Goal: Task Accomplishment & Management: Manage account settings

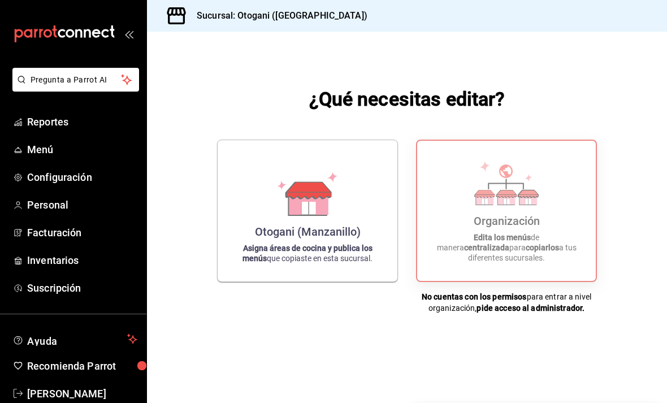
click at [335, 216] on icon at bounding box center [307, 194] width 64 height 44
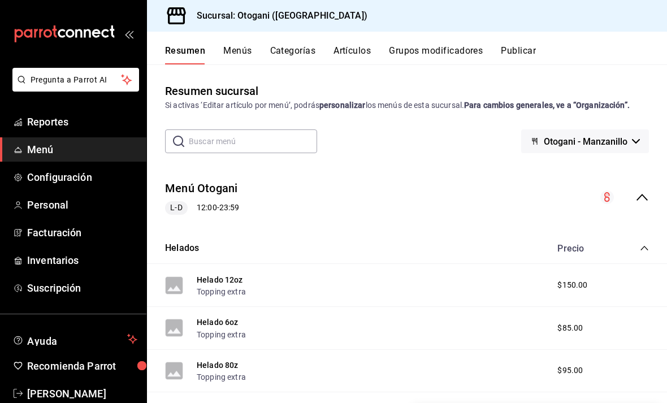
click at [240, 45] on button "Menús" at bounding box center [237, 54] width 28 height 19
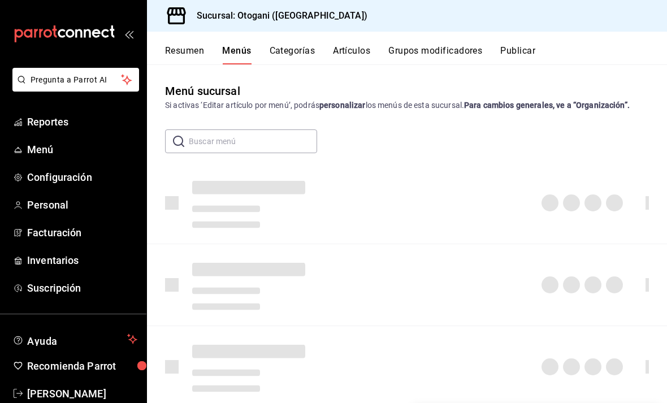
click at [236, 56] on button "Menús" at bounding box center [236, 54] width 29 height 19
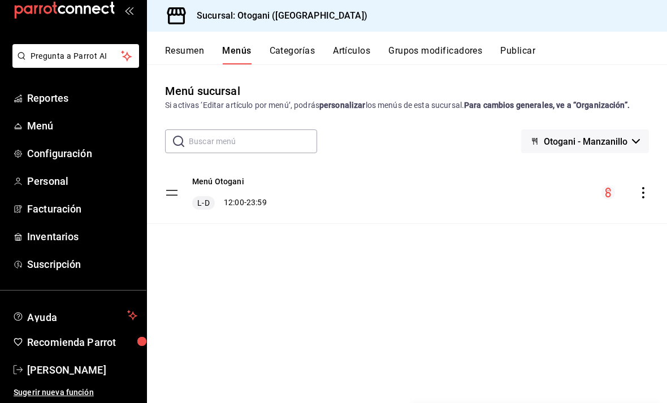
scroll to position [24, 0]
click at [68, 131] on span "Menú" at bounding box center [82, 125] width 110 height 15
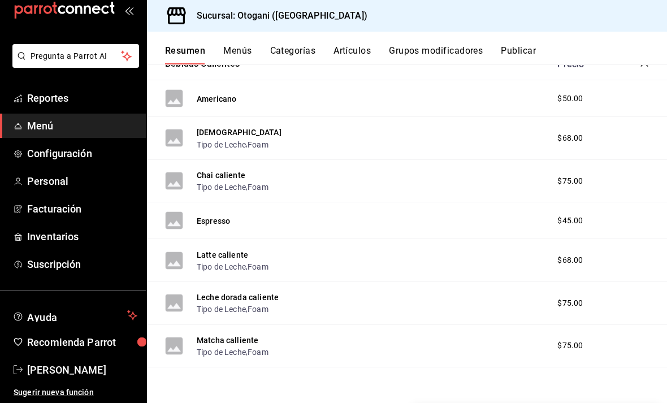
scroll to position [378, 0]
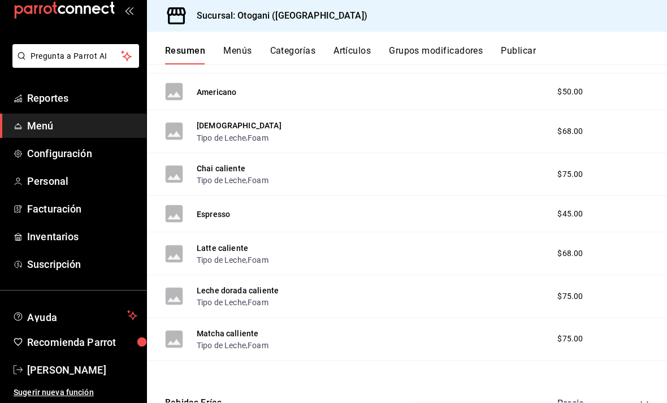
click at [362, 42] on div "Resumen Menús Categorías Artículos Grupos modificadores Publicar" at bounding box center [407, 48] width 520 height 33
click at [347, 47] on button "Artículos" at bounding box center [352, 54] width 37 height 19
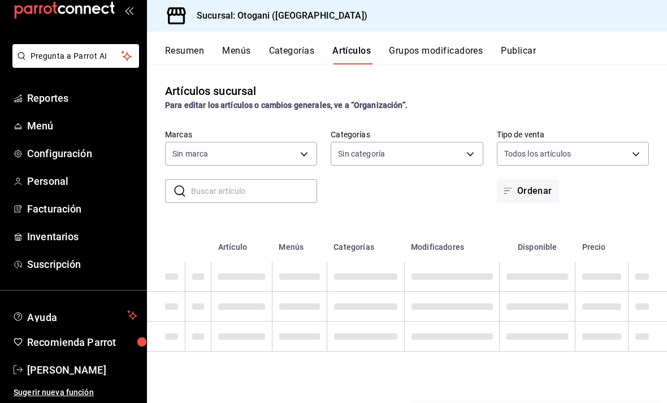
type input "4aa9756e-d58e-457f-9097-449da5ef6845"
type input "a954eddd-a6ac-4a31-9688-6495f837f05f,f468aa2b-4da7-4538-9676-f1ee7ab4630b,1e70d…"
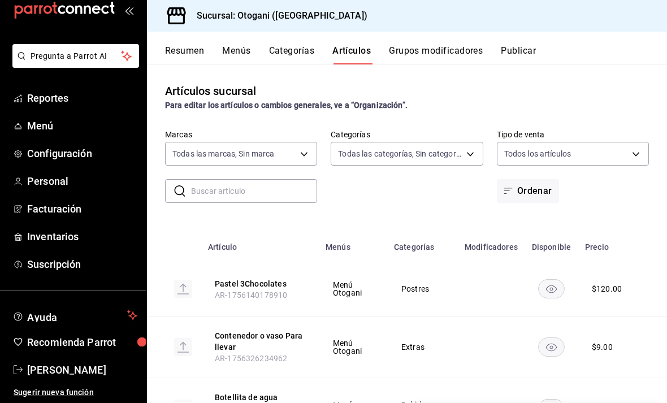
click at [106, 154] on span "Configuración" at bounding box center [82, 153] width 110 height 15
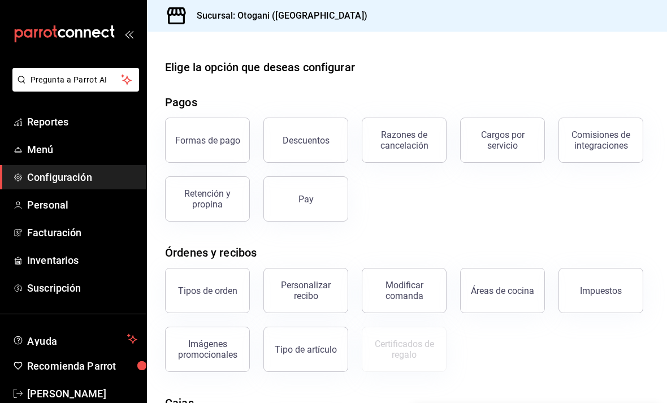
click at [96, 146] on span "Menú" at bounding box center [82, 149] width 110 height 15
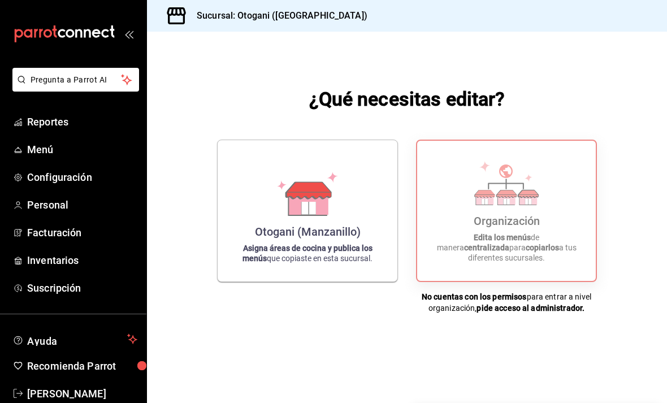
click at [471, 230] on div "Organización Edita los menús de manera centralizada para copiarlos a tus difere…" at bounding box center [507, 211] width 152 height 122
click at [498, 198] on icon at bounding box center [507, 183] width 64 height 44
click at [497, 198] on icon at bounding box center [507, 183] width 64 height 44
click at [494, 188] on div "Organización Edita los menús de manera centralizada para copiarlos a tus difere…" at bounding box center [507, 211] width 152 height 122
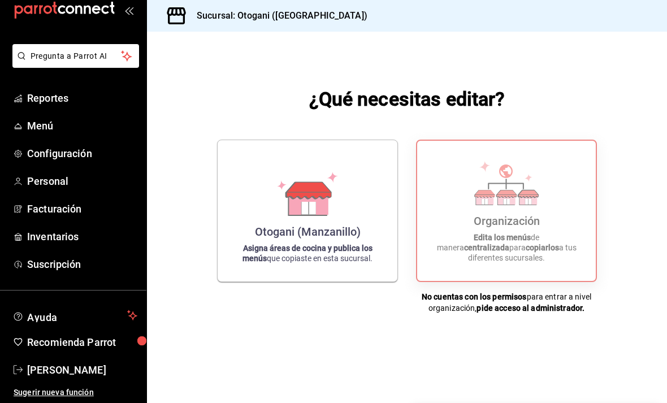
scroll to position [24, 0]
click at [64, 366] on span "Paola Pineda" at bounding box center [82, 370] width 110 height 15
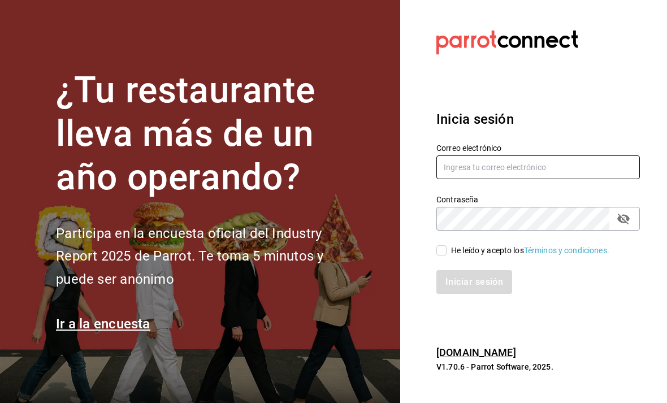
click at [503, 179] on input "text" at bounding box center [539, 168] width 204 height 24
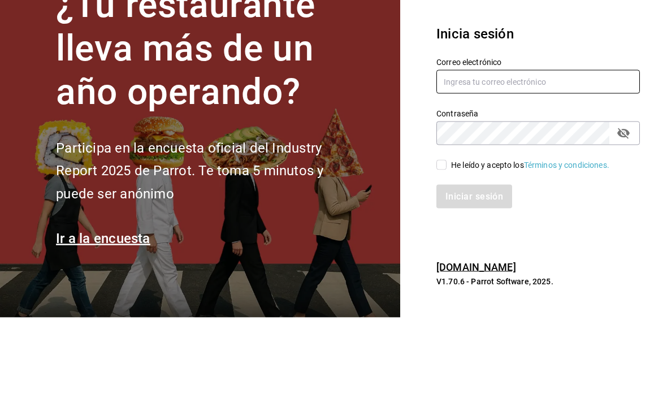
click at [587, 156] on input "text" at bounding box center [539, 168] width 204 height 24
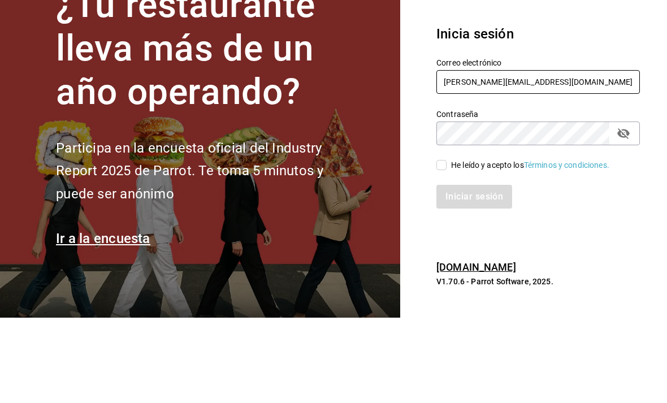
type input "[PERSON_NAME][EMAIL_ADDRESS][DOMAIN_NAME]"
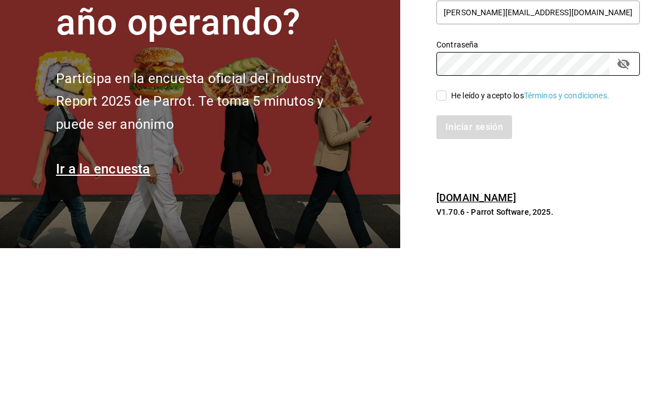
click at [438, 245] on input "He leído y acepto los Términos y condiciones." at bounding box center [442, 250] width 10 height 10
checkbox input "true"
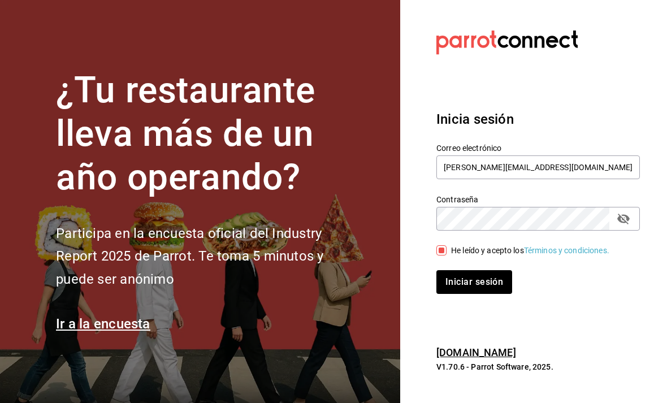
click at [626, 214] on icon "passwordField" at bounding box center [624, 219] width 12 height 11
click at [489, 270] on button "Iniciar sesión" at bounding box center [475, 282] width 77 height 24
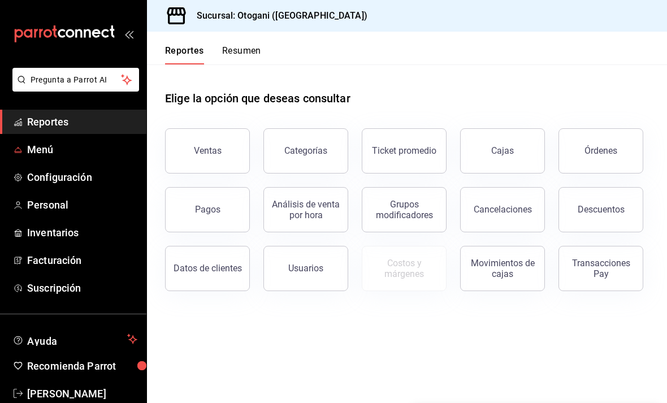
click at [89, 145] on span "Menú" at bounding box center [82, 149] width 110 height 15
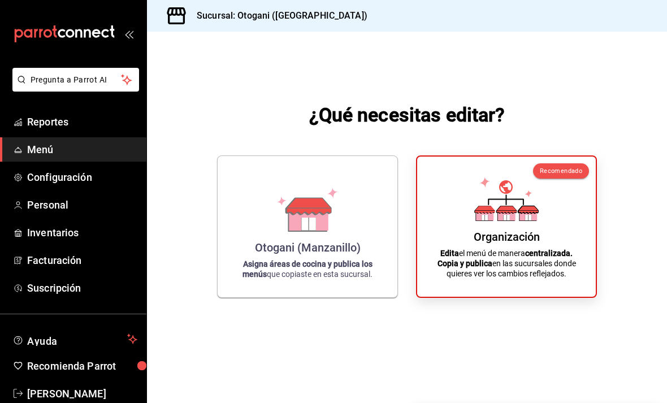
click at [547, 247] on div "Organización Edita el menú de manera centralizada. Copia y publica en las sucur…" at bounding box center [507, 227] width 152 height 122
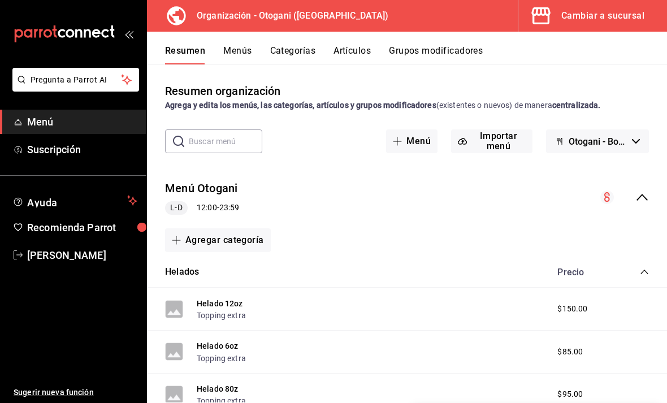
click at [407, 145] on span "button" at bounding box center [400, 141] width 14 height 9
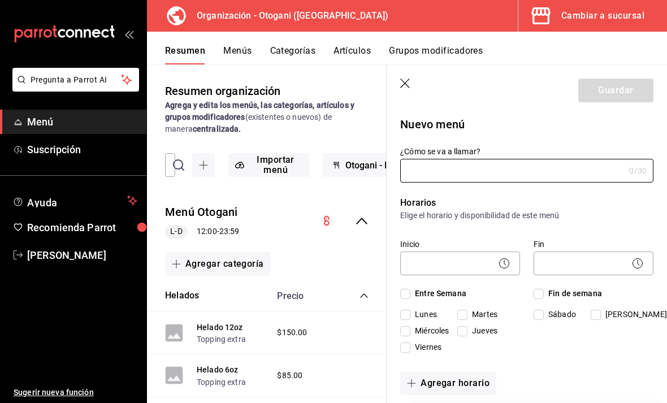
click at [400, 75] on header "Guardar" at bounding box center [527, 88] width 281 height 46
click at [402, 80] on icon "button" at bounding box center [405, 84] width 10 height 10
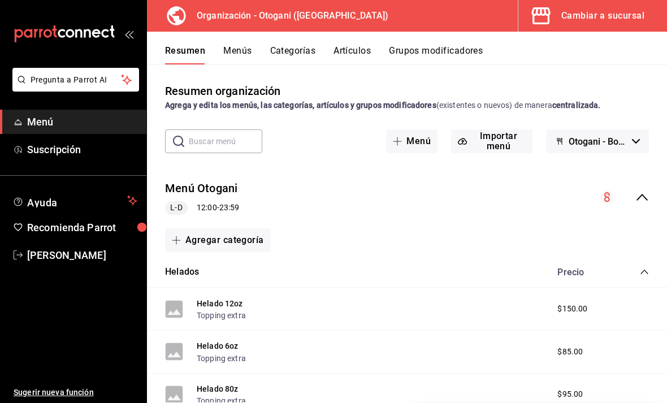
click at [352, 51] on button "Artículos" at bounding box center [352, 54] width 37 height 19
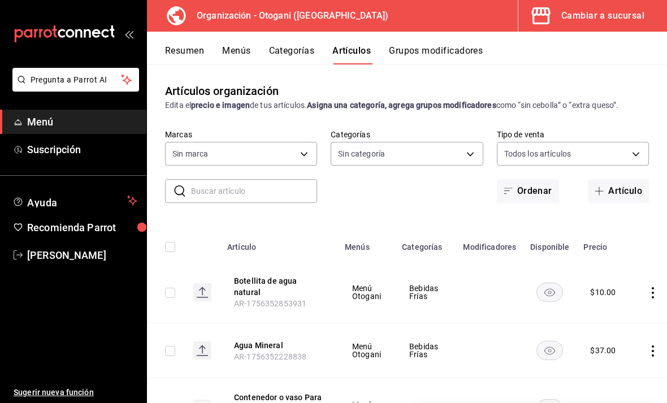
type input "6aafd005-f447-4c2a-ad87-162cacd72ae7"
type input "d3de5805-e958-44e4-beb1-8625c1cb9368,d8a9a3ab-551a-4c9f-bfed-69b4ece20d28,36d15…"
click at [614, 195] on button "Artículo" at bounding box center [618, 191] width 61 height 24
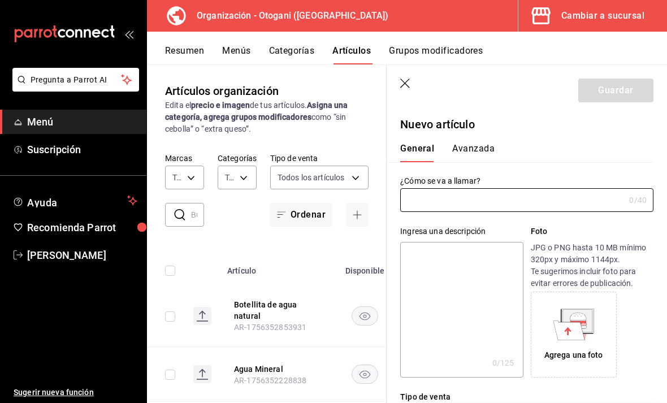
click at [495, 201] on input "text" at bounding box center [512, 200] width 225 height 23
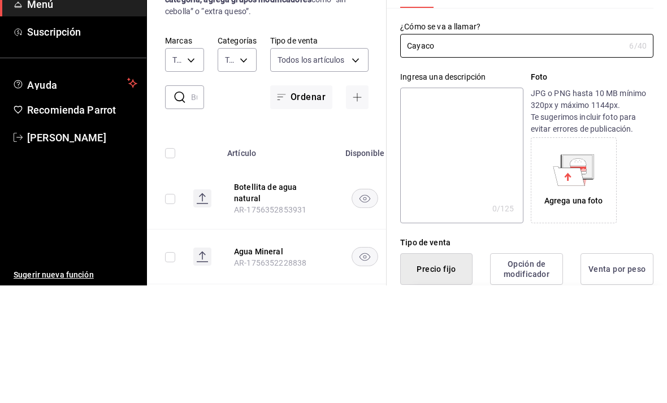
scroll to position [46, 0]
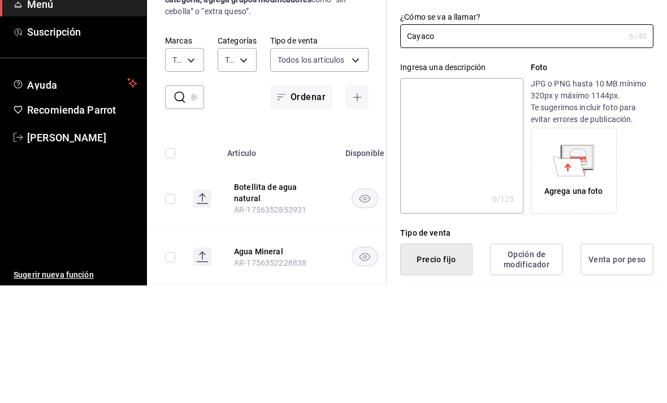
type input "Cayaco"
click at [621, 179] on p "Foto" at bounding box center [592, 185] width 123 height 12
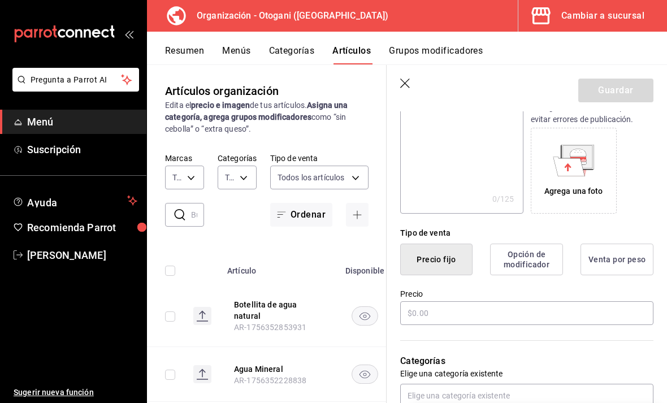
scroll to position [165, 0]
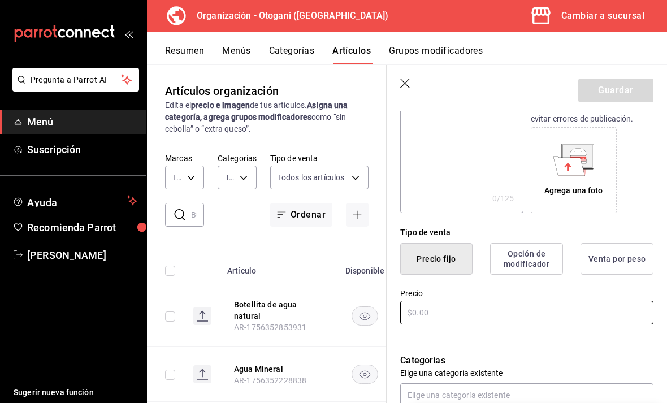
click at [479, 312] on input "text" at bounding box center [526, 313] width 253 height 24
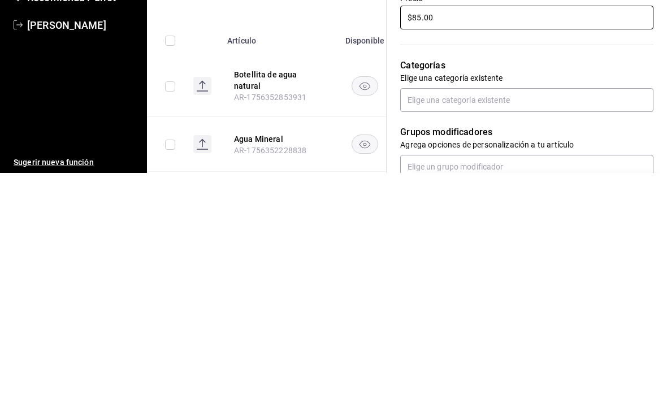
scroll to position [236, 0]
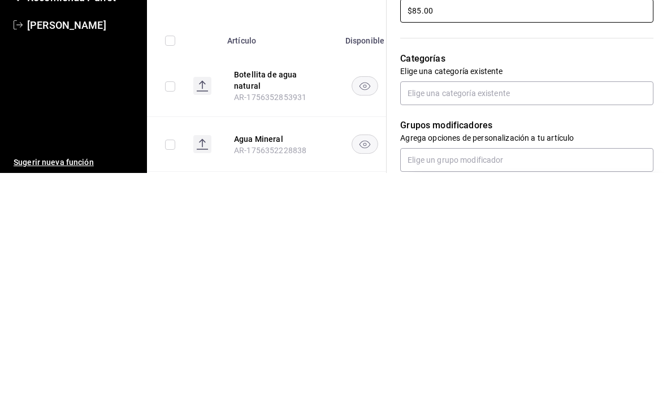
type input "$85.00"
click at [600, 312] on input "text" at bounding box center [526, 324] width 253 height 24
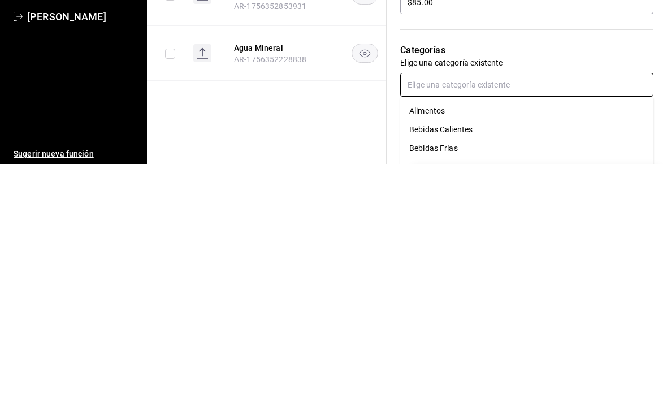
click at [476, 378] on li "Bebidas Frías" at bounding box center [526, 387] width 253 height 19
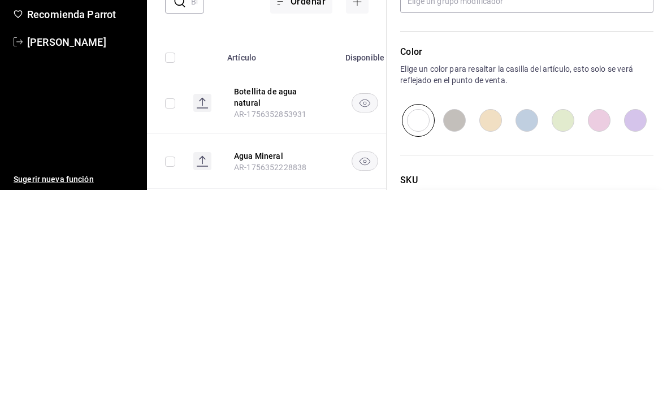
scroll to position [458, 0]
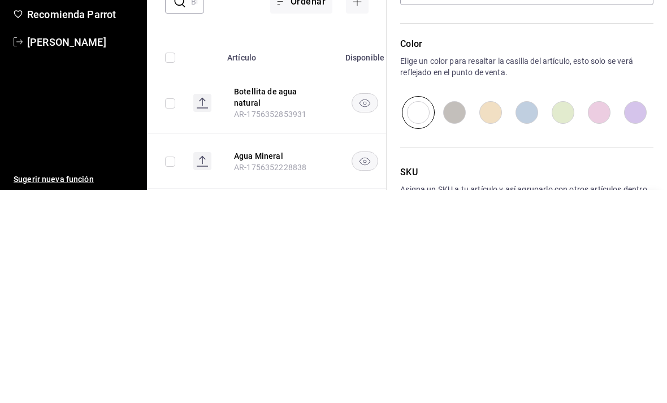
click at [494, 309] on input "radio" at bounding box center [491, 325] width 36 height 33
radio input "true"
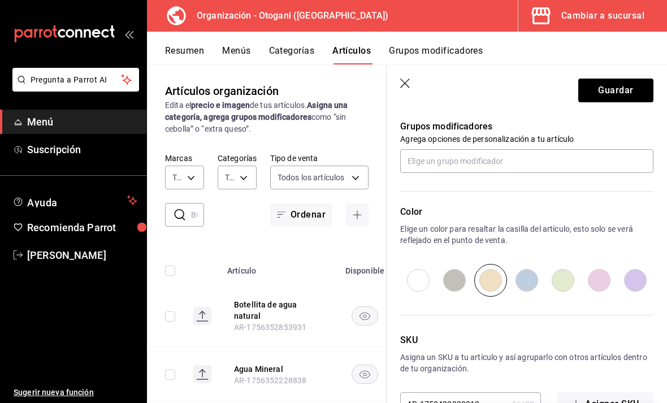
scroll to position [502, 0]
click at [615, 89] on button "Guardar" at bounding box center [616, 91] width 75 height 24
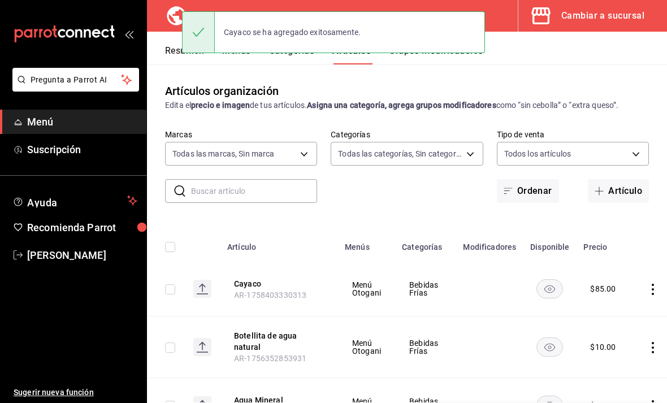
click at [610, 179] on button "Artículo" at bounding box center [618, 191] width 61 height 24
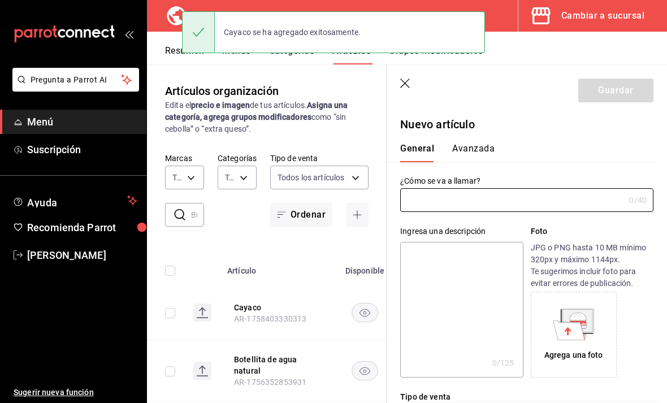
click at [477, 202] on input "text" at bounding box center [512, 200] width 225 height 23
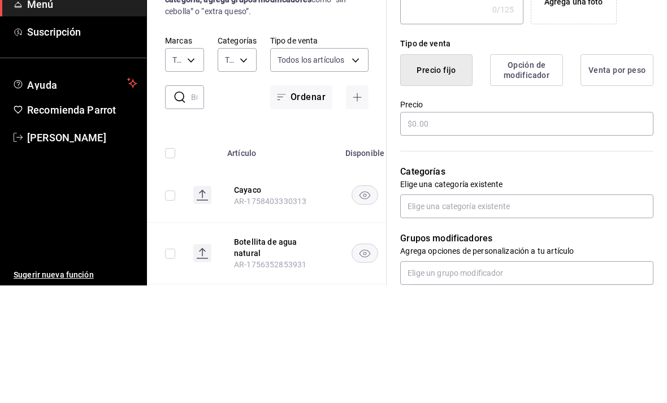
scroll to position [254, 0]
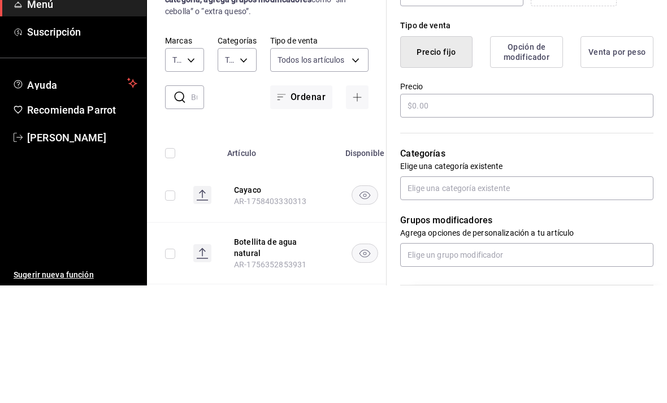
type input "[PERSON_NAME]"
click at [509, 212] on input "text" at bounding box center [526, 224] width 253 height 24
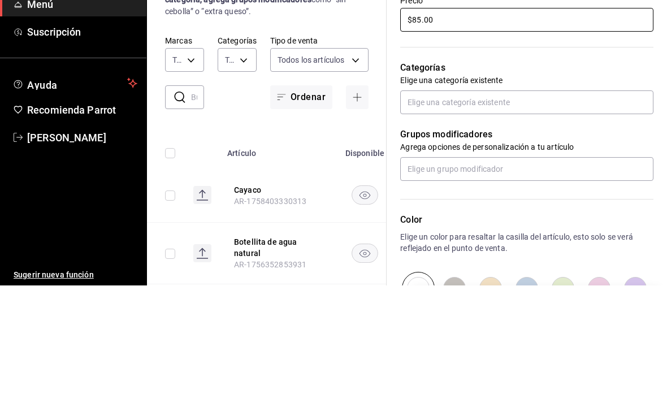
scroll to position [339, 0]
type input "$85.00"
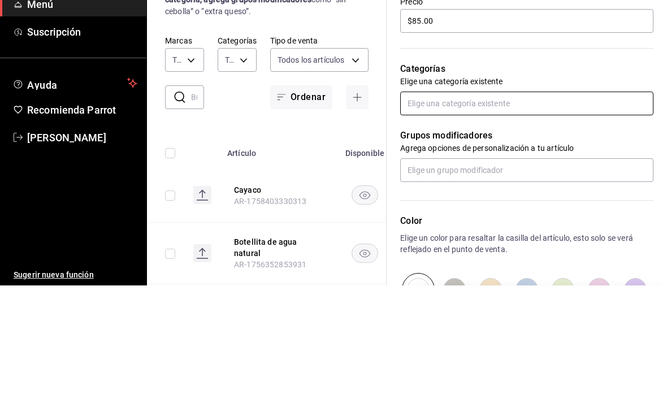
click at [596, 209] on input "text" at bounding box center [526, 221] width 253 height 24
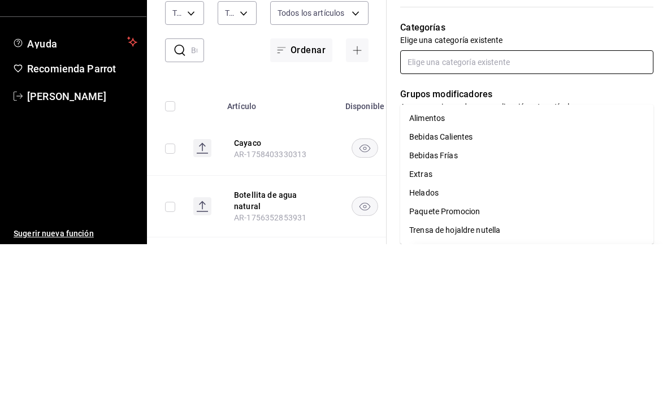
click at [473, 305] on li "Bebidas Frías" at bounding box center [526, 314] width 253 height 19
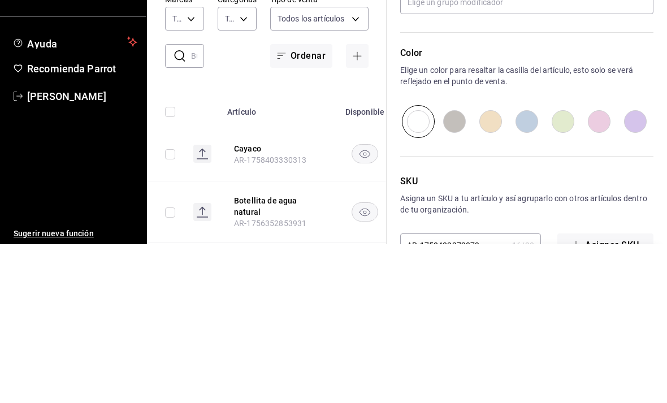
scroll to position [502, 0]
click at [496, 265] on input "radio" at bounding box center [491, 281] width 36 height 33
radio input "true"
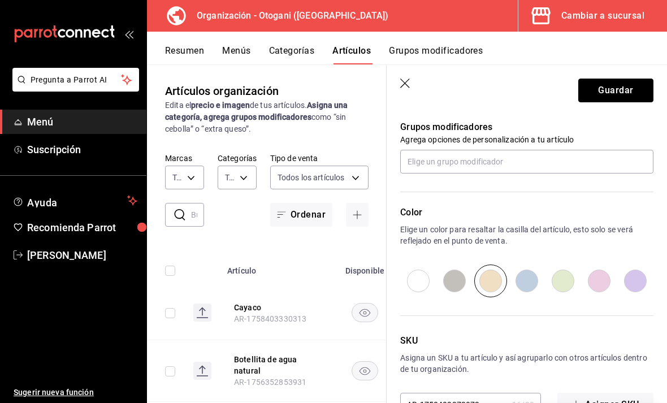
click at [608, 87] on button "Guardar" at bounding box center [616, 91] width 75 height 24
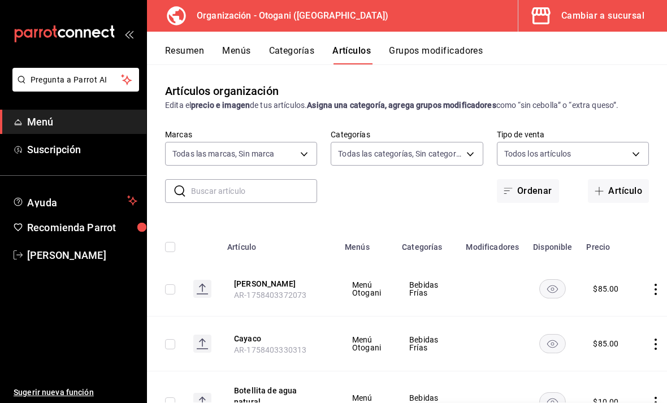
click at [89, 115] on span "Menú" at bounding box center [82, 121] width 110 height 15
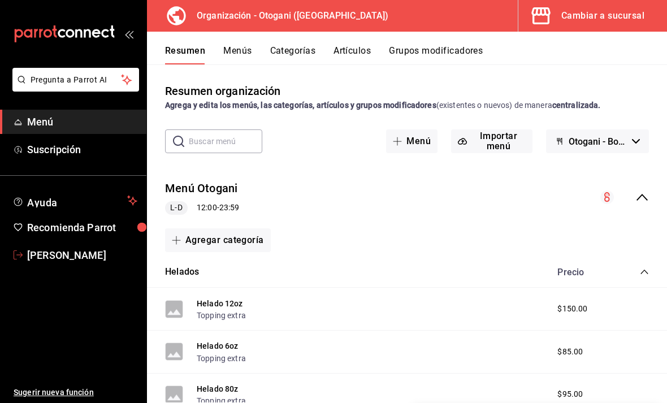
click at [83, 252] on span "[PERSON_NAME]" at bounding box center [82, 255] width 110 height 15
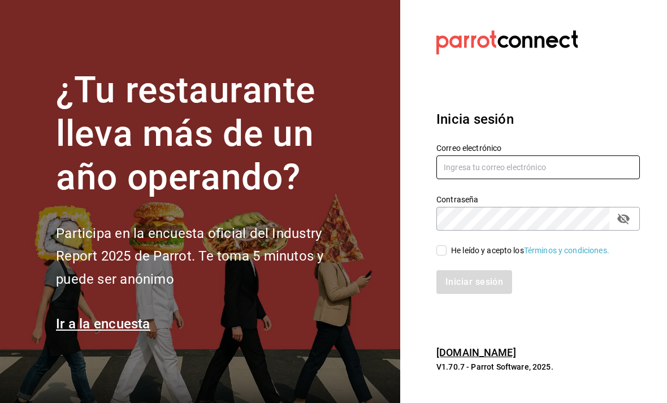
click at [605, 176] on input "text" at bounding box center [539, 168] width 204 height 24
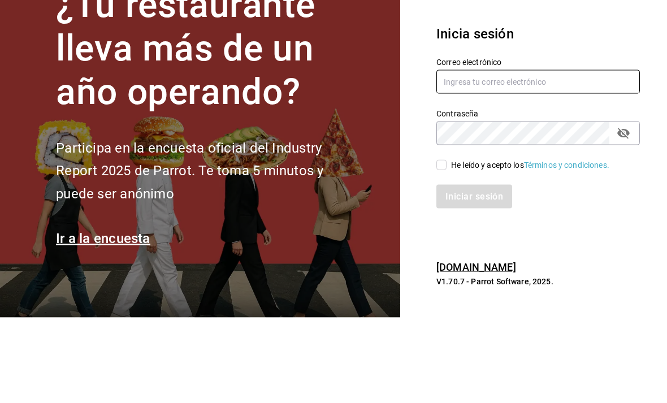
type input "[PERSON_NAME][EMAIL_ADDRESS][DOMAIN_NAME]"
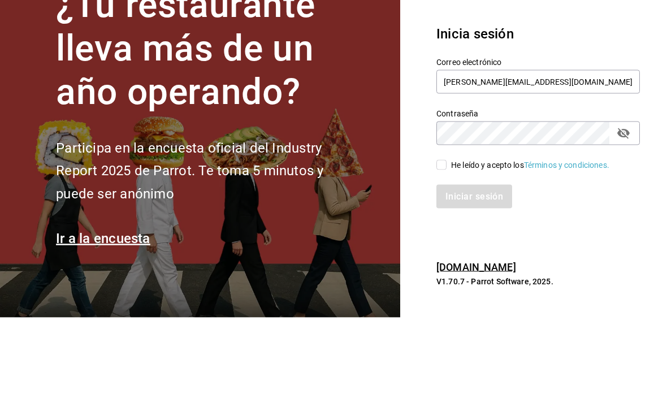
scroll to position [36, 0]
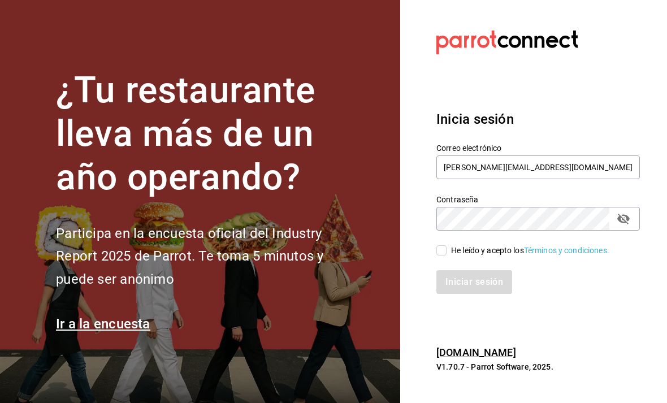
click at [441, 245] on input "He leído y acepto los Términos y condiciones." at bounding box center [442, 250] width 10 height 10
checkbox input "true"
click at [485, 270] on button "Iniciar sesión" at bounding box center [475, 282] width 77 height 24
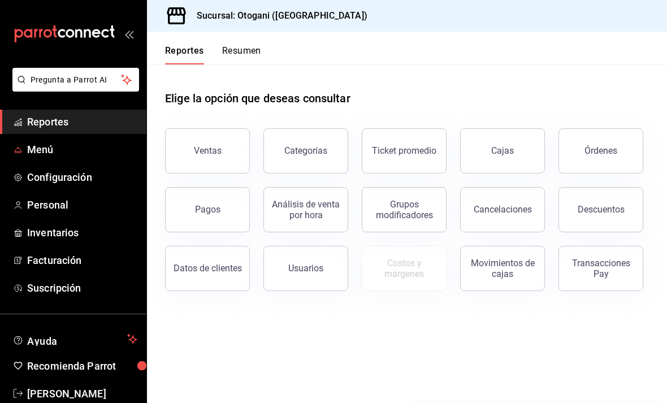
click at [98, 150] on span "Menú" at bounding box center [82, 149] width 110 height 15
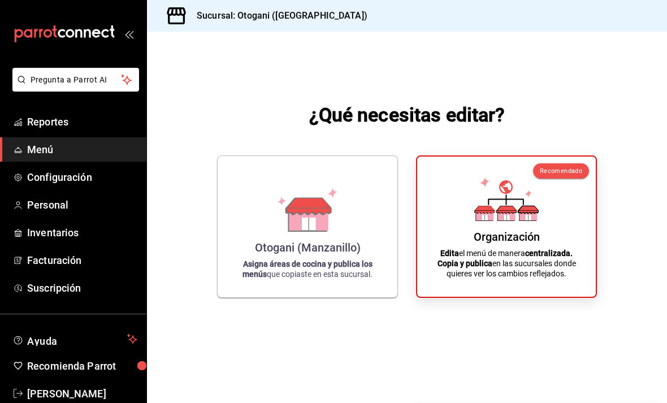
click at [534, 244] on div "Organización" at bounding box center [507, 237] width 66 height 14
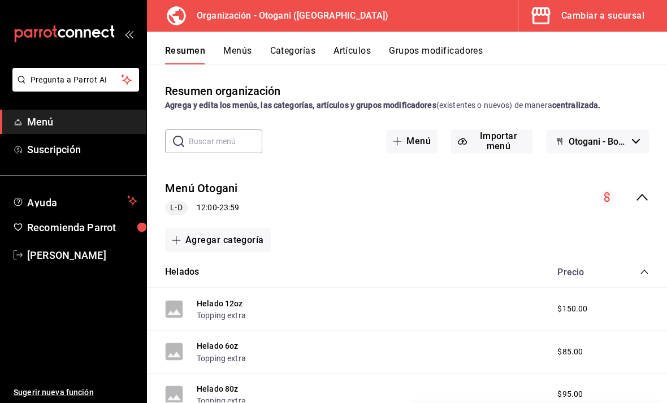
click at [128, 200] on icon "mailbox folders" at bounding box center [132, 201] width 10 height 14
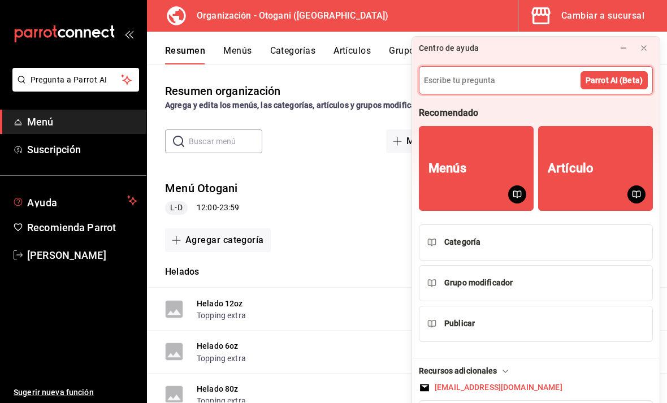
click at [644, 46] on icon at bounding box center [644, 48] width 5 height 5
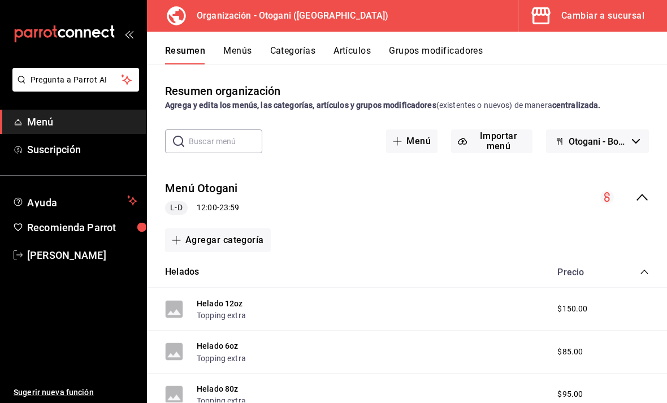
click at [234, 51] on button "Menús" at bounding box center [237, 54] width 28 height 19
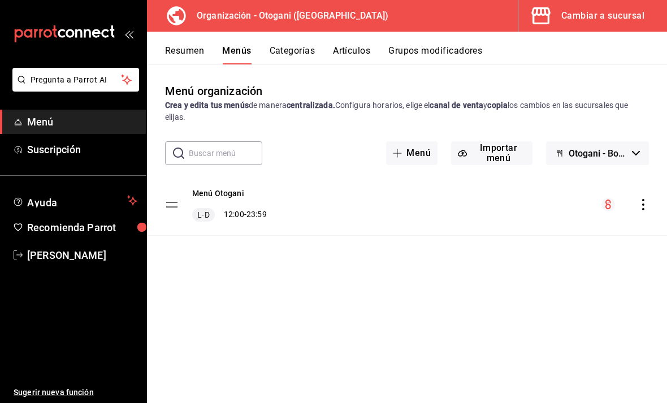
click at [189, 50] on button "Resumen" at bounding box center [184, 54] width 39 height 19
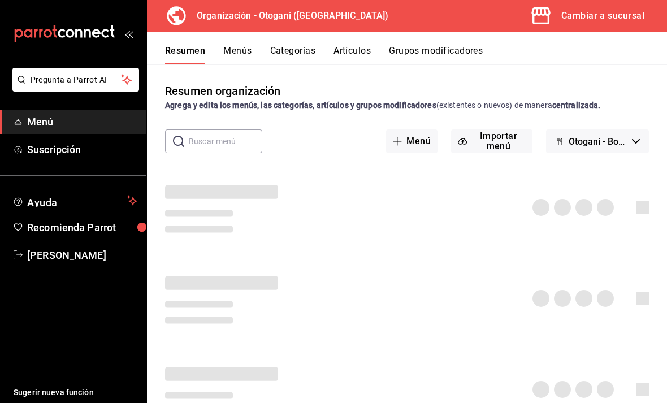
click at [299, 47] on button "Categorías" at bounding box center [293, 54] width 46 height 19
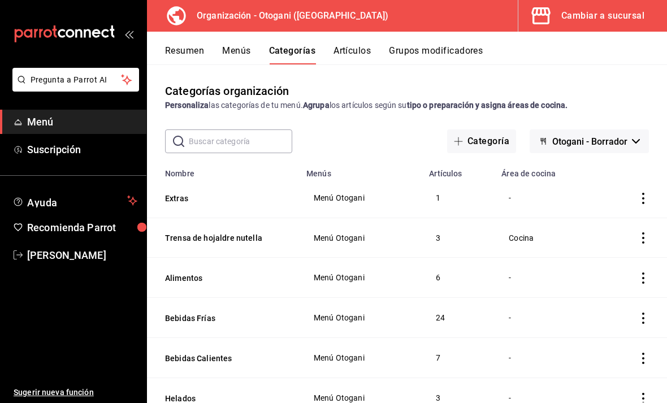
click at [354, 315] on span "Menú Otogani" at bounding box center [361, 318] width 94 height 8
click at [644, 315] on icon "actions" at bounding box center [644, 318] width 2 height 11
click at [487, 319] on div at bounding box center [333, 201] width 667 height 403
click at [200, 314] on button "Bebidas Frías" at bounding box center [221, 318] width 113 height 11
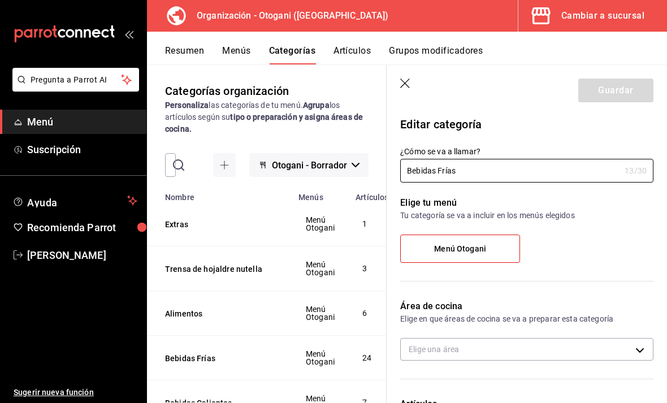
click at [400, 71] on header "Guardar" at bounding box center [527, 88] width 281 height 46
click at [399, 71] on header "Guardar" at bounding box center [527, 88] width 281 height 46
click at [397, 77] on header "Guardar" at bounding box center [527, 88] width 281 height 46
click at [396, 76] on header "Guardar" at bounding box center [527, 88] width 281 height 46
click at [401, 83] on icon "button" at bounding box center [405, 84] width 11 height 11
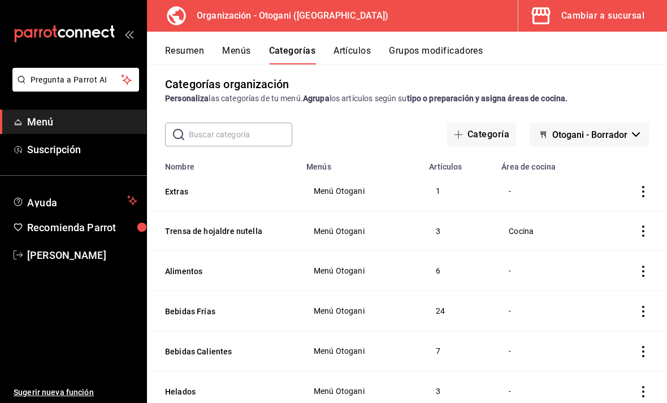
scroll to position [6, 0]
click at [218, 308] on button "Bebidas Frías" at bounding box center [221, 312] width 113 height 11
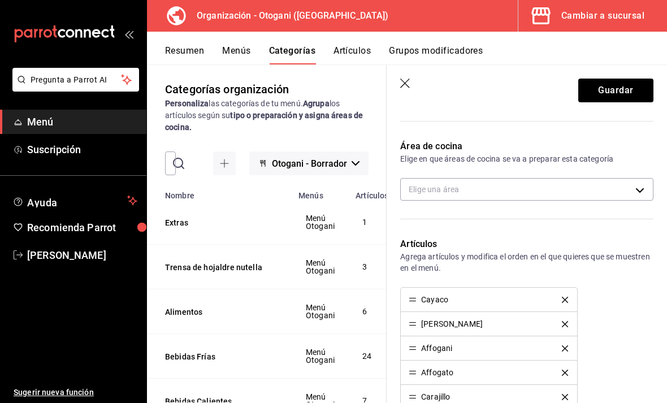
scroll to position [167, 0]
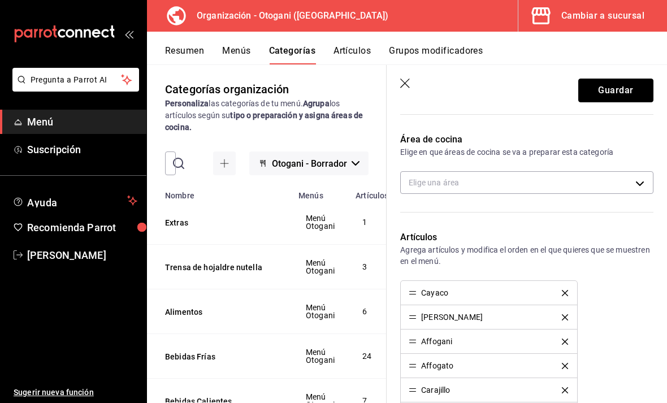
click at [623, 85] on button "Guardar" at bounding box center [616, 91] width 75 height 24
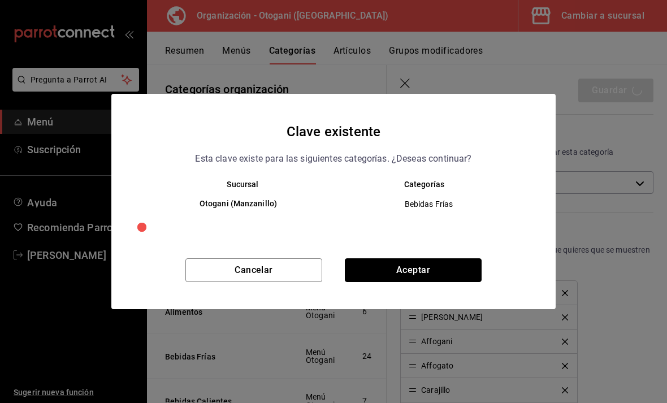
click at [411, 270] on button "Aceptar" at bounding box center [413, 271] width 137 height 24
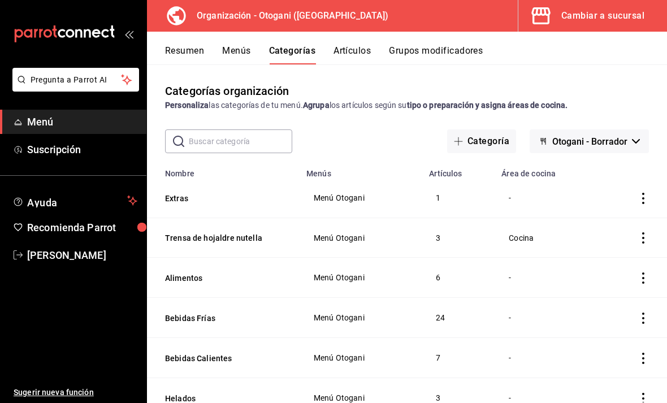
click at [50, 118] on span "Menú" at bounding box center [82, 121] width 110 height 15
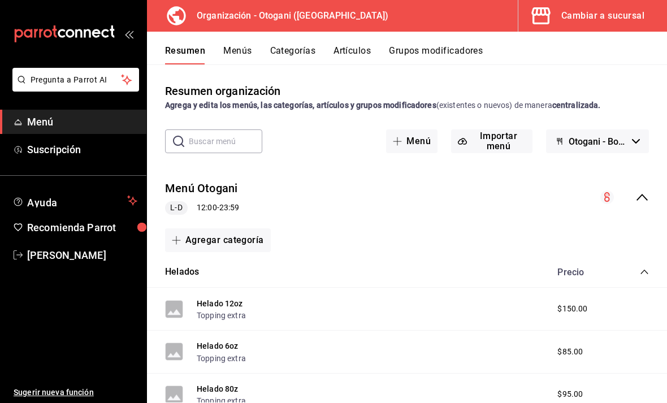
click at [509, 135] on button "Importar menú" at bounding box center [491, 142] width 81 height 24
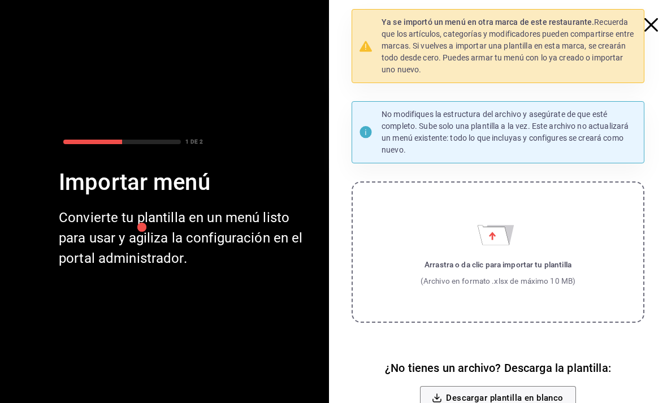
click at [655, 21] on icon "button" at bounding box center [652, 25] width 14 height 14
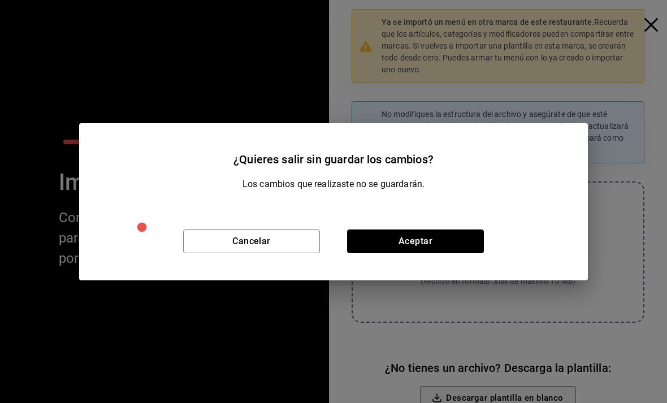
click at [411, 240] on button "Aceptar" at bounding box center [415, 242] width 137 height 24
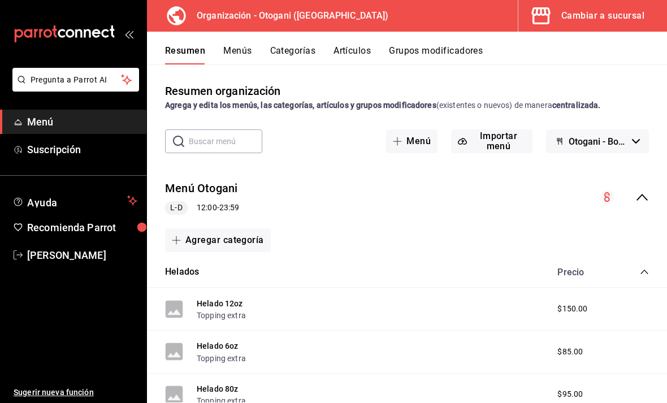
click at [633, 141] on icon "button" at bounding box center [636, 141] width 8 height 5
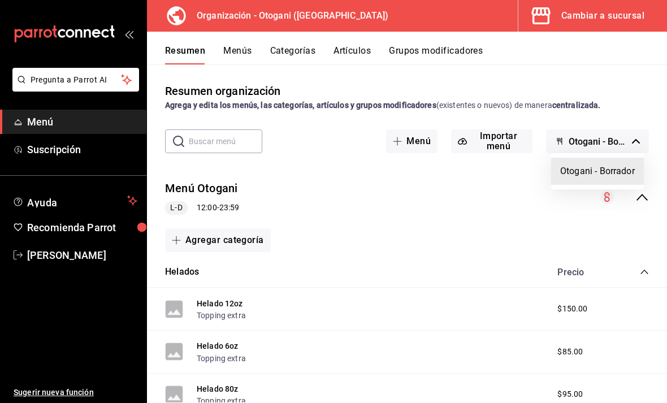
click at [624, 168] on li "Otogani - Borrador" at bounding box center [598, 171] width 93 height 27
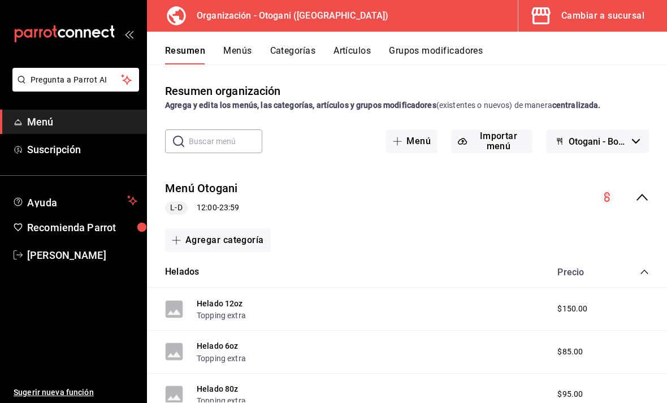
click at [629, 141] on button "Otogani - Borrador" at bounding box center [597, 142] width 103 height 24
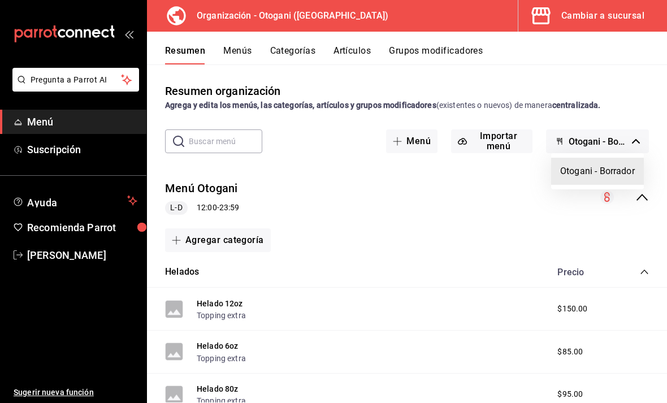
click at [630, 168] on li "Otogani - Borrador" at bounding box center [598, 171] width 93 height 27
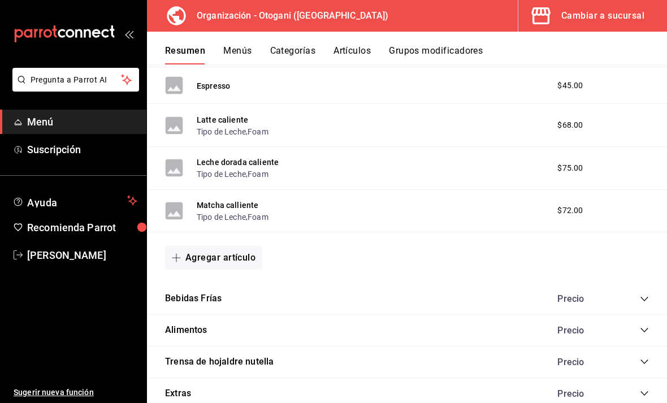
scroll to position [554, 0]
click at [234, 295] on div "Bebidas Frías Precio" at bounding box center [407, 299] width 520 height 32
click at [635, 300] on div "Precio" at bounding box center [597, 299] width 103 height 11
click at [644, 295] on icon "collapse-category-row" at bounding box center [644, 299] width 9 height 9
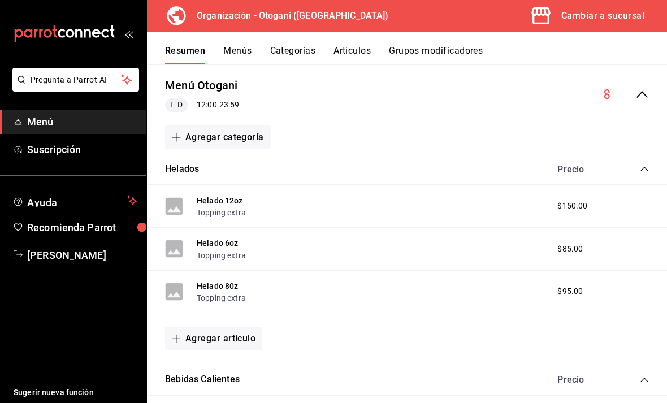
scroll to position [68, 0]
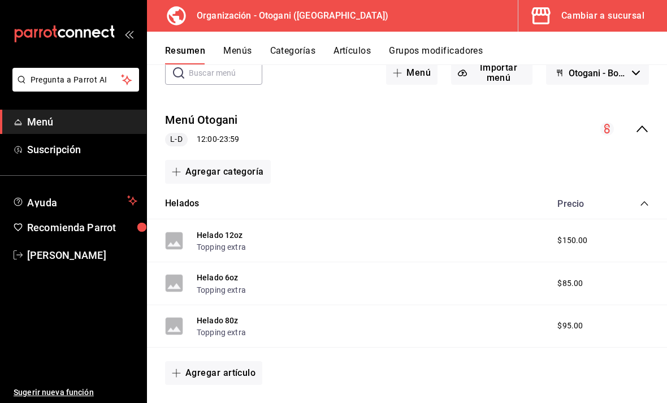
click at [299, 46] on button "Categorías" at bounding box center [293, 54] width 46 height 19
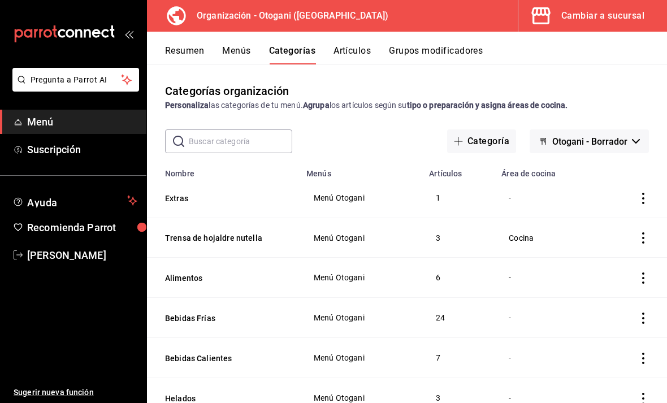
click at [235, 46] on button "Menús" at bounding box center [236, 54] width 28 height 19
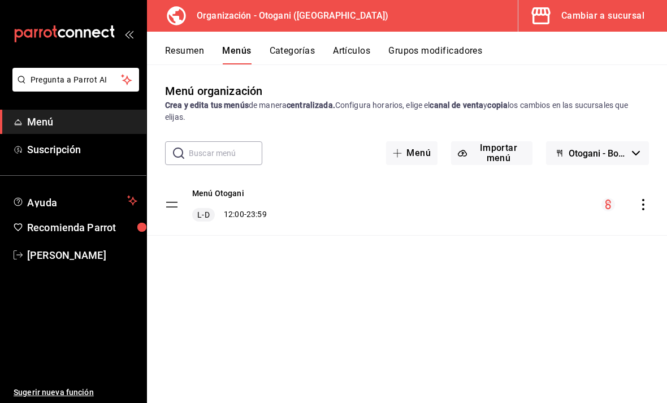
click at [492, 207] on div "Menú Otogani L-D 12:00 - 23:59" at bounding box center [407, 204] width 520 height 61
click at [646, 205] on icon "actions" at bounding box center [643, 204] width 11 height 11
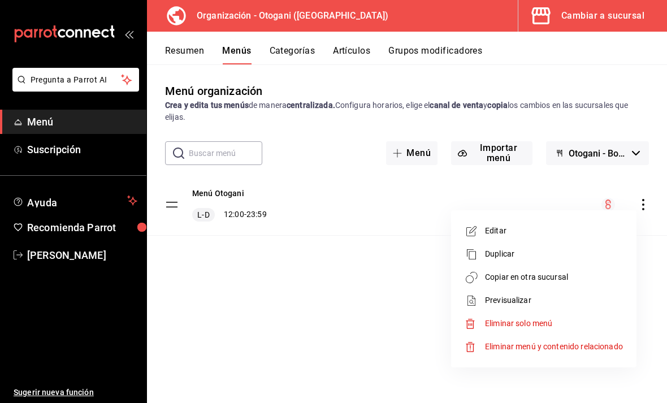
click at [608, 204] on div at bounding box center [333, 201] width 667 height 403
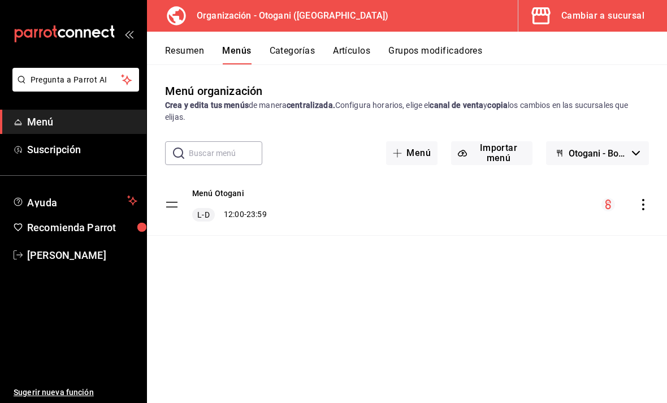
click at [609, 203] on icon "menu-maker-table" at bounding box center [608, 202] width 1 height 1
click at [635, 204] on div "menu-maker-table" at bounding box center [626, 205] width 48 height 14
click at [625, 158] on span "Otogani - Borrador" at bounding box center [598, 153] width 59 height 11
click at [602, 182] on li "Otogani - Borrador" at bounding box center [598, 183] width 93 height 27
click at [641, 204] on icon "actions" at bounding box center [643, 204] width 11 height 11
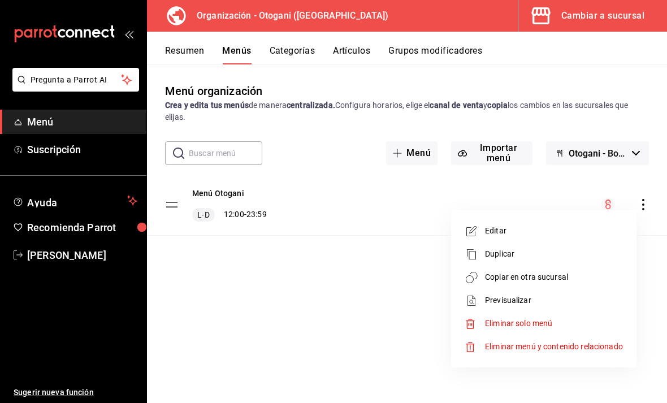
click at [524, 299] on span "Previsualizar" at bounding box center [554, 301] width 138 height 12
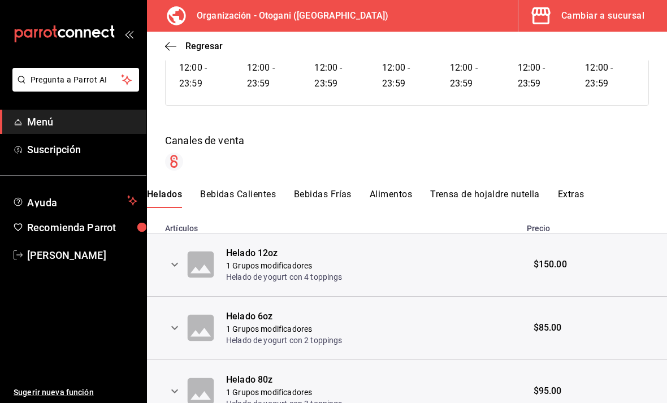
scroll to position [124, 0]
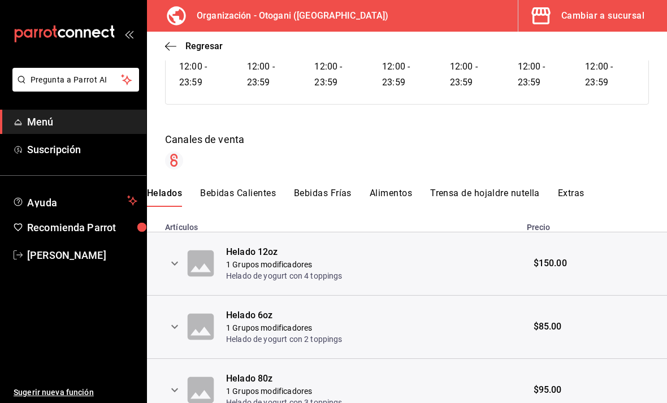
click at [342, 183] on div "Menú Otogani Exportar a Excel Horarios Lunes 12:00 - 23:59 Martes 12:00 - 23:59…" at bounding box center [407, 193] width 520 height 459
click at [341, 191] on button "Bebidas Frías" at bounding box center [323, 197] width 58 height 19
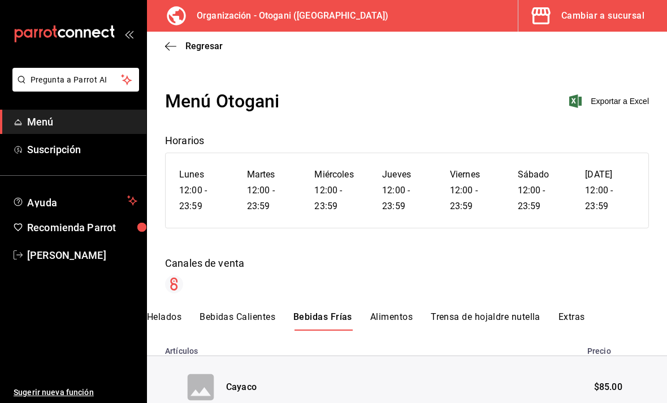
scroll to position [0, 0]
click at [172, 42] on icon "button" at bounding box center [170, 46] width 11 height 10
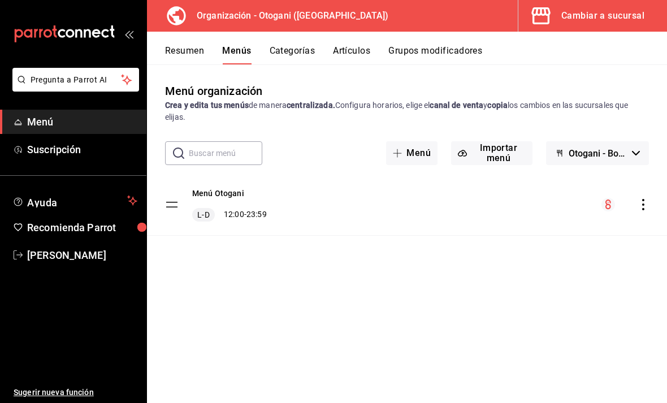
scroll to position [36, 0]
click at [647, 199] on icon "actions" at bounding box center [643, 204] width 11 height 11
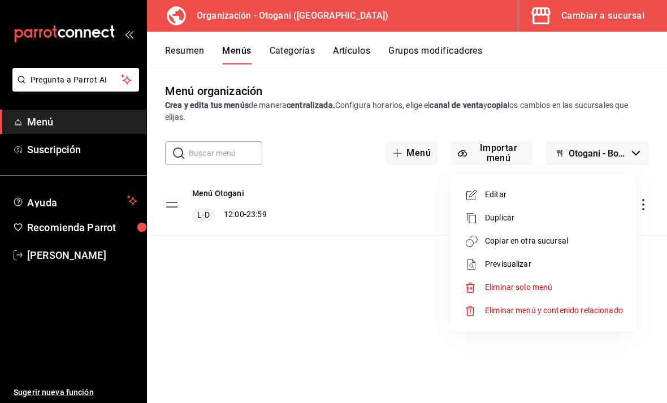
click at [561, 239] on span "Copiar en otra sucursal" at bounding box center [554, 241] width 138 height 12
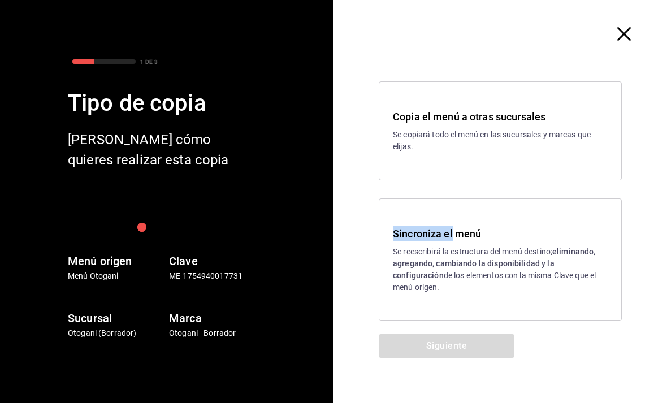
click at [503, 255] on p "Se reescribirá la estructura del menú destino; eliminando, agregando, cambiando…" at bounding box center [500, 270] width 215 height 48
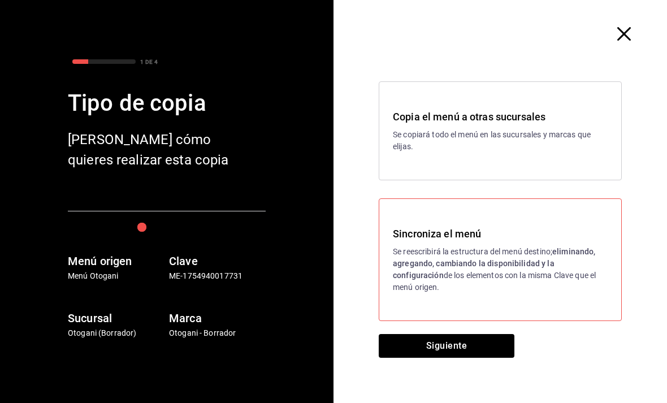
click at [501, 262] on p "Se reescribirá la estructura del menú destino; eliminando, agregando, cambiando…" at bounding box center [500, 270] width 215 height 48
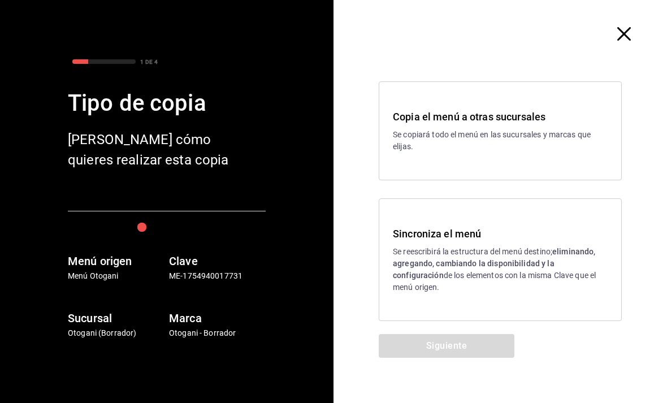
click at [490, 255] on p "Se reescribirá la estructura del menú destino; eliminando, agregando, cambiando…" at bounding box center [500, 270] width 215 height 48
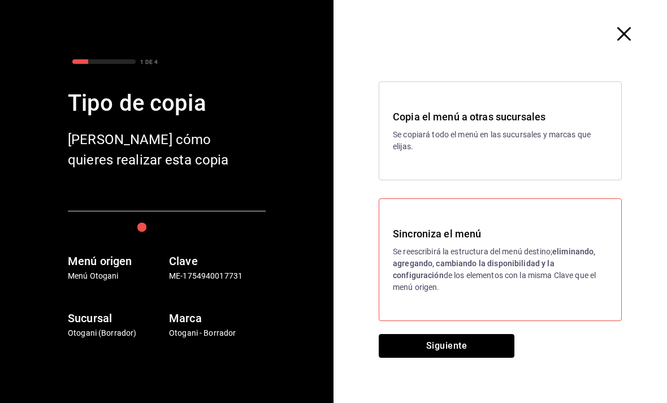
click at [465, 338] on button "Siguiente" at bounding box center [447, 346] width 136 height 24
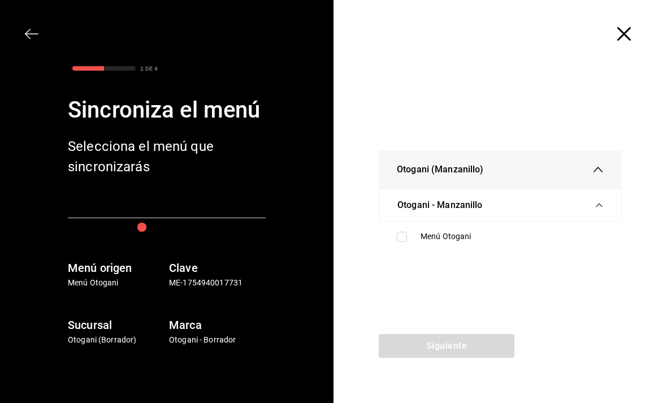
click at [489, 170] on div "Otogani (Manzanillo)" at bounding box center [500, 169] width 207 height 38
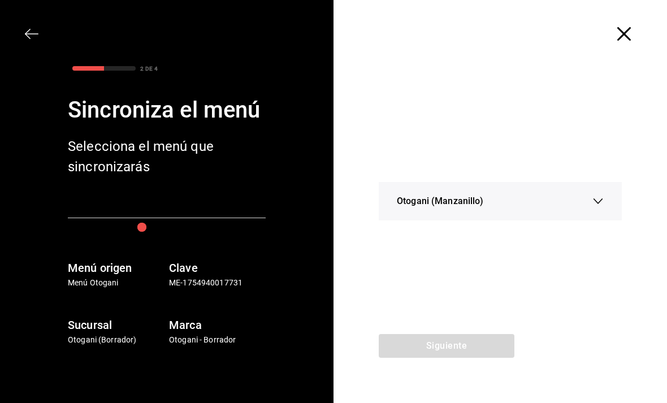
click at [485, 204] on div "Otogani (Manzanillo)" at bounding box center [500, 201] width 207 height 38
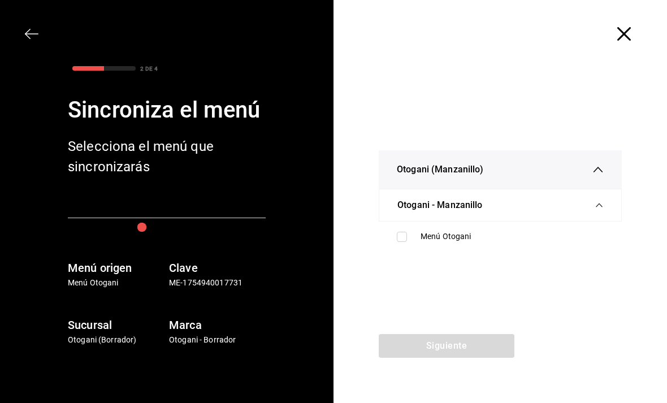
click at [468, 216] on div "Otogani - Manzanillo" at bounding box center [501, 205] width 206 height 32
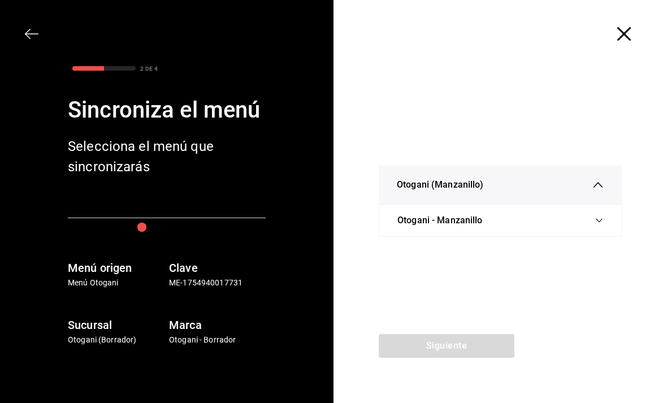
click at [477, 209] on div "Otogani - Manzanillo" at bounding box center [501, 221] width 206 height 32
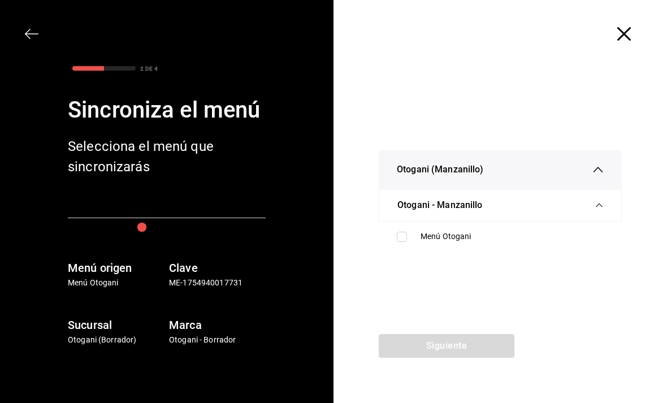
click at [440, 236] on div "Menú Otogani" at bounding box center [512, 237] width 183 height 12
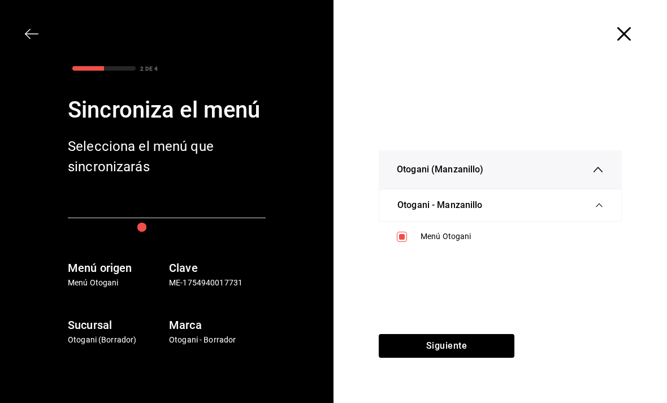
checkbox input "true"
click at [450, 350] on button "Siguiente" at bounding box center [447, 346] width 136 height 24
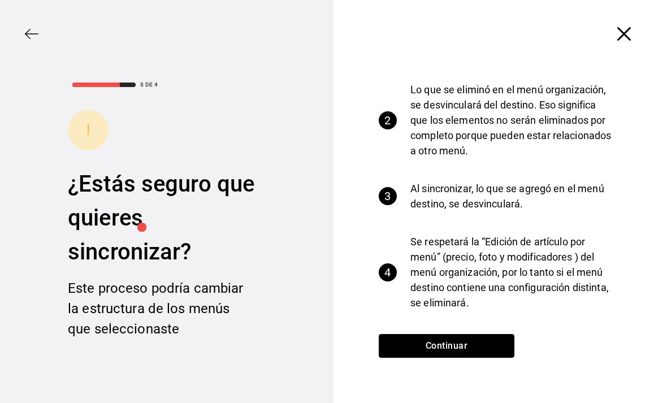
scroll to position [78, 0]
click at [468, 334] on button "Continuar" at bounding box center [447, 346] width 136 height 24
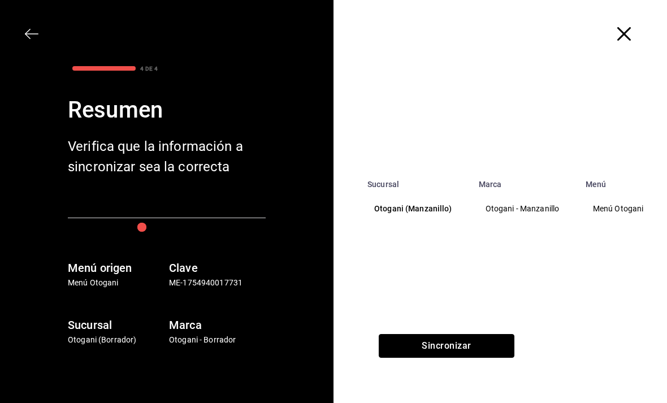
click at [445, 350] on button "Sincronizar" at bounding box center [447, 346] width 136 height 24
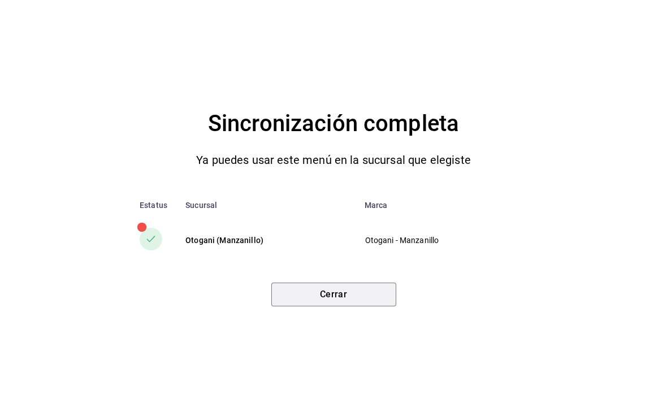
click at [354, 300] on button "Cerrar" at bounding box center [334, 295] width 125 height 24
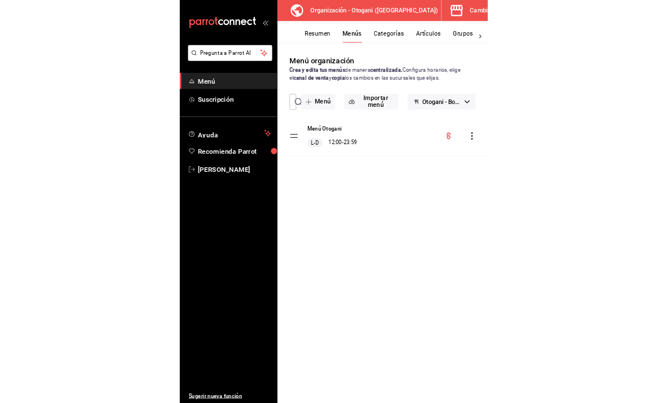
scroll to position [36, 0]
